Goal: Transaction & Acquisition: Purchase product/service

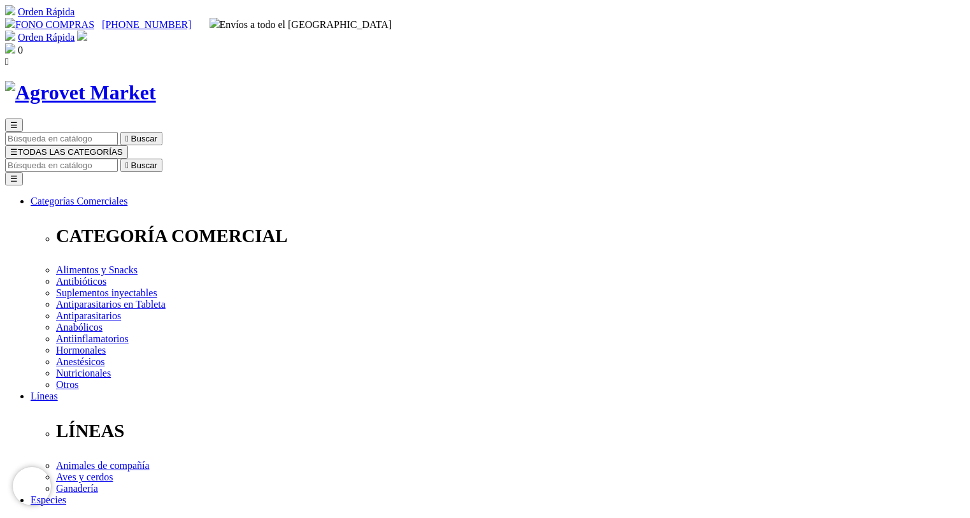
click at [118, 159] on input "Buscar" at bounding box center [61, 165] width 113 height 13
type input "floraviva"
click at [380, 159] on button " Buscar" at bounding box center [401, 165] width 42 height 13
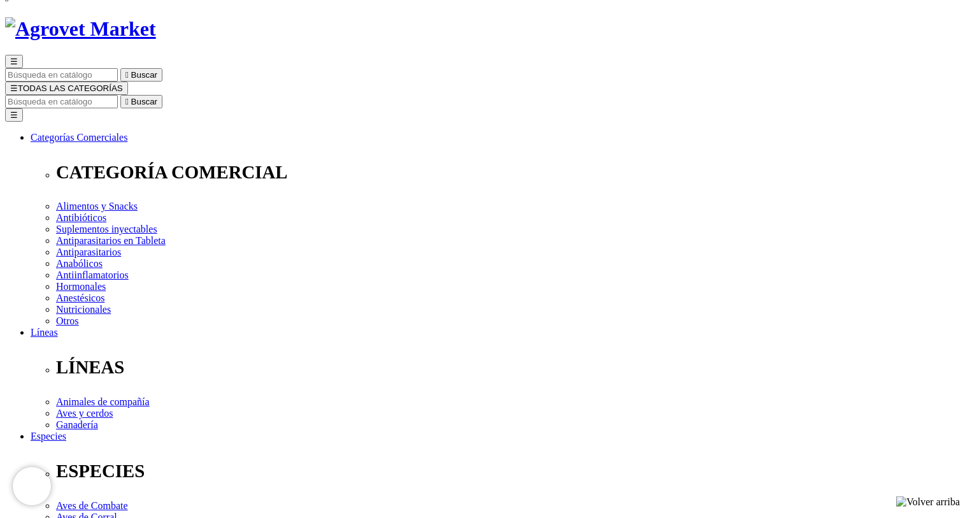
scroll to position [127, 0]
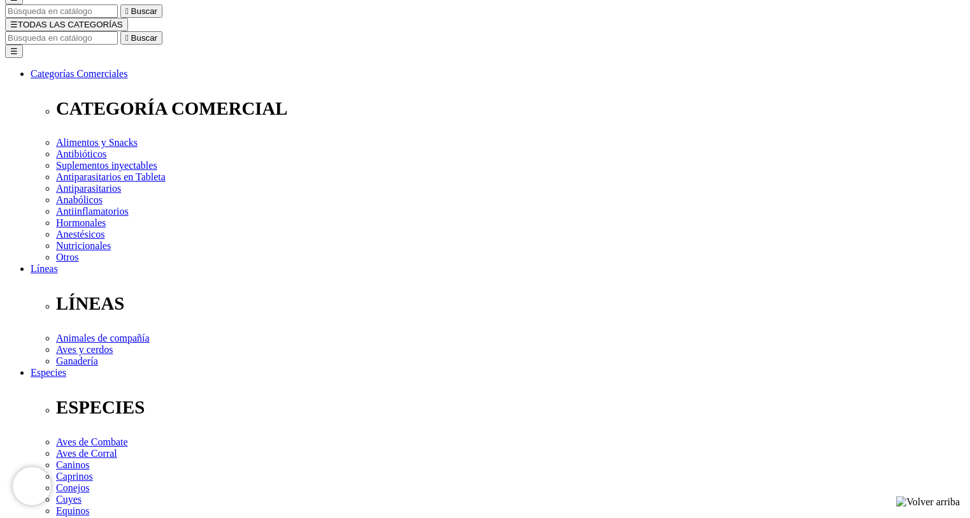
select select "84"
type input "2"
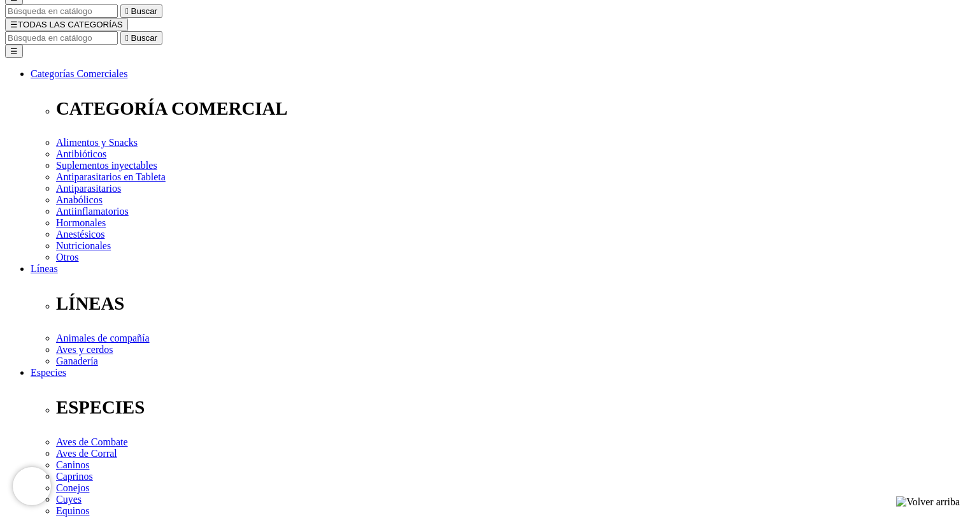
select select "84"
type input "1"
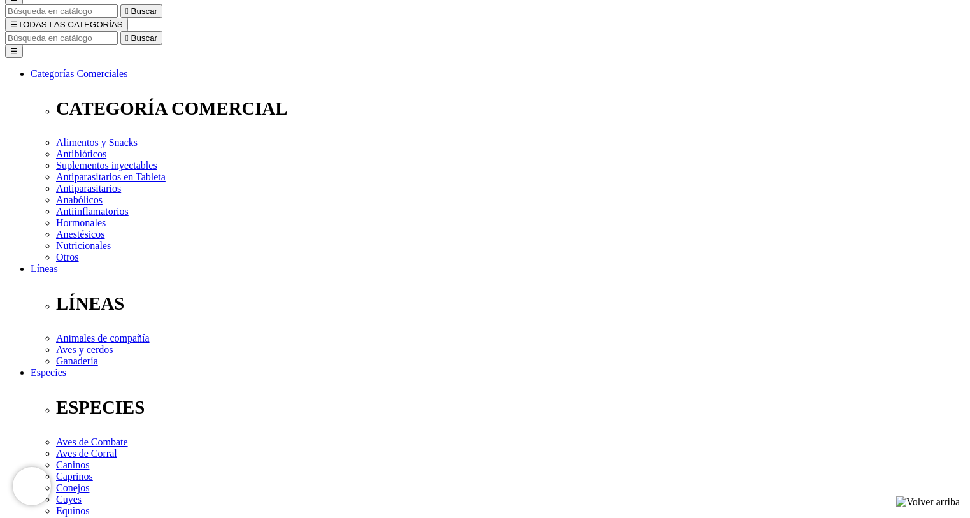
select select "84"
type input "2"
select select "84"
